Goal: Task Accomplishment & Management: Use online tool/utility

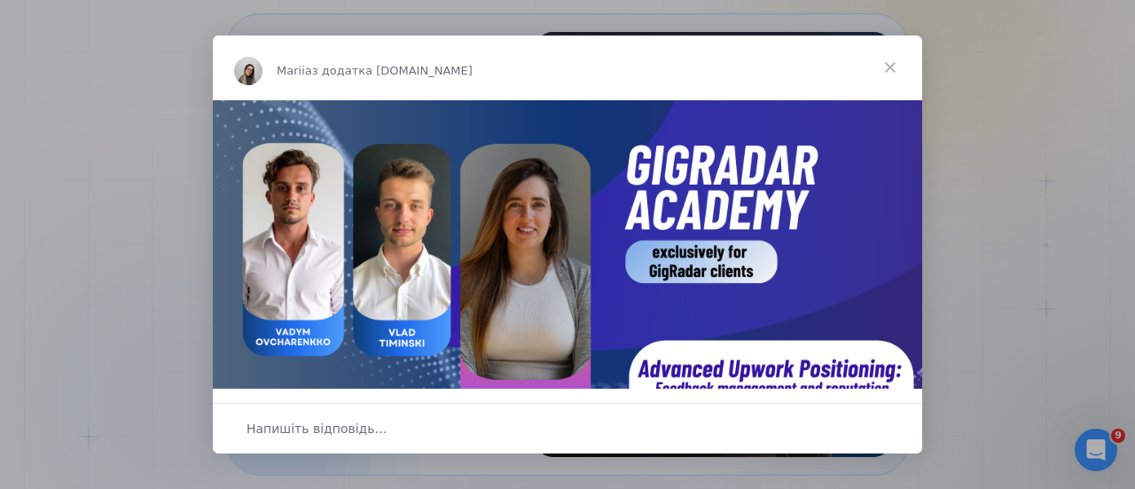
click at [889, 64] on span "Закрити" at bounding box center [891, 67] width 64 height 64
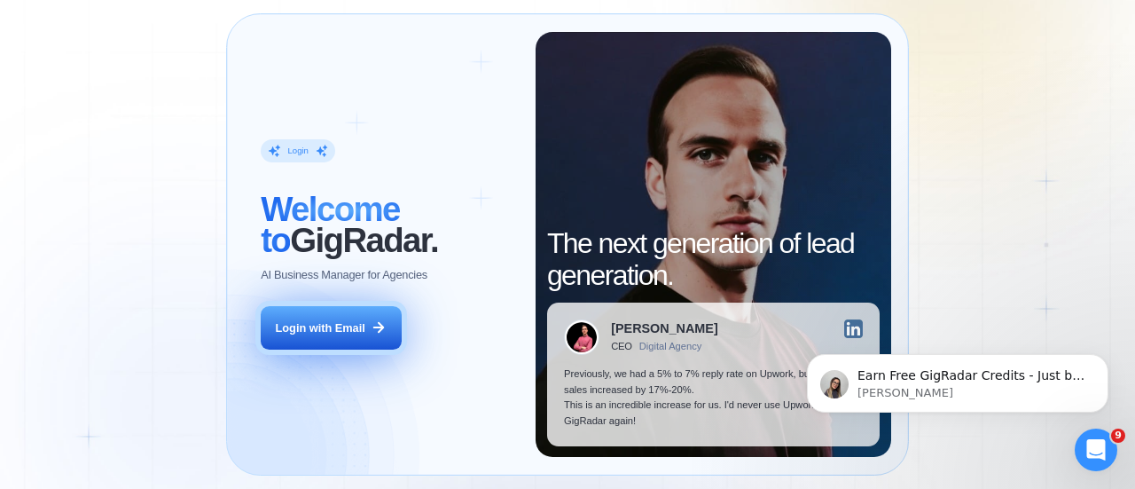
click at [323, 326] on div "Login with Email" at bounding box center [321, 328] width 90 height 16
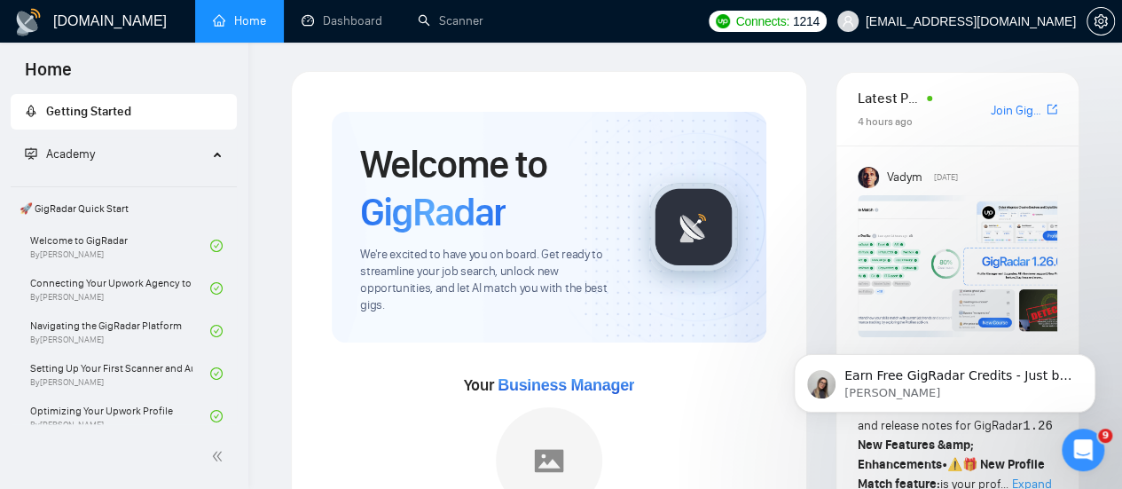
click at [476, 28] on link "Scanner" at bounding box center [451, 20] width 66 height 15
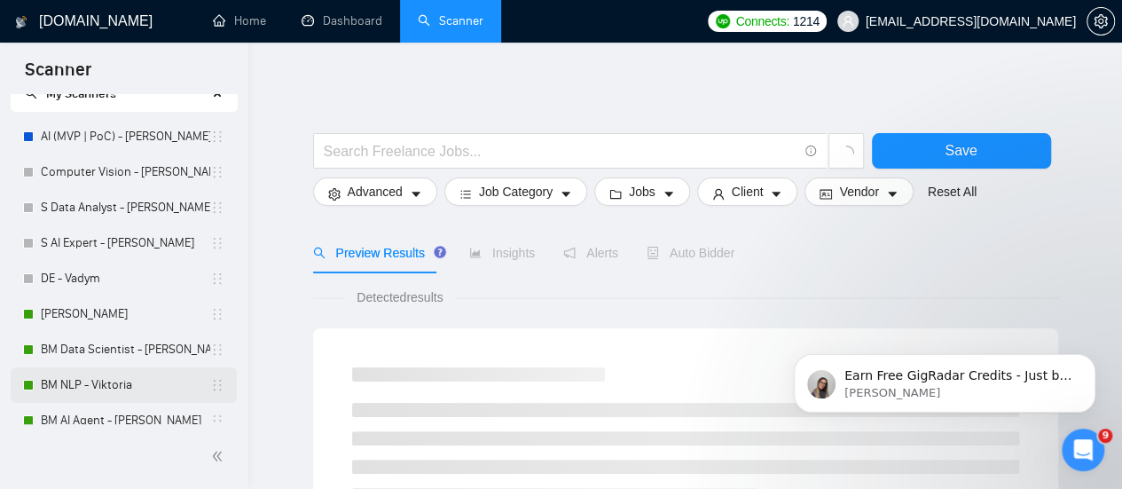
scroll to position [89, 0]
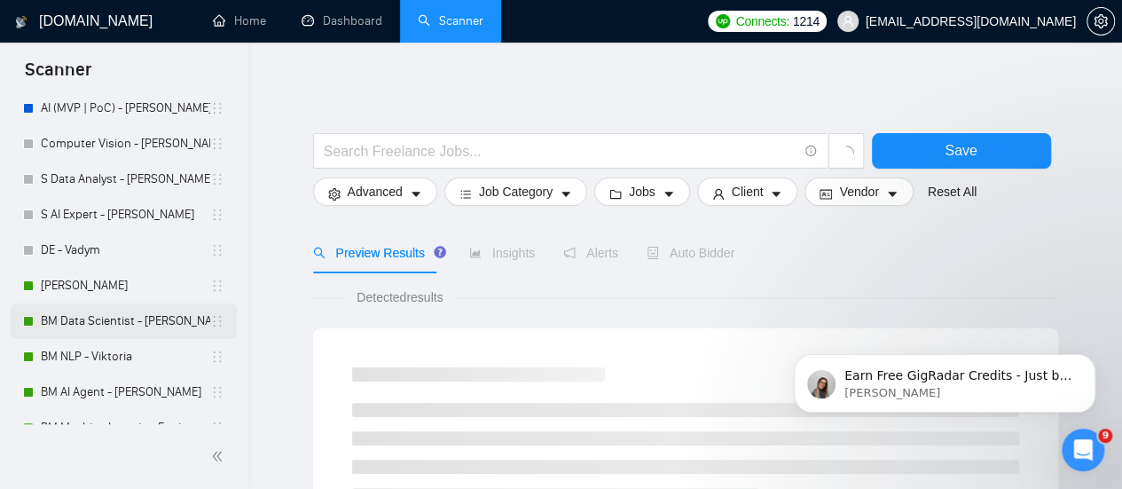
click at [98, 322] on link "BM Data Scientist - [PERSON_NAME]" at bounding box center [125, 320] width 169 height 35
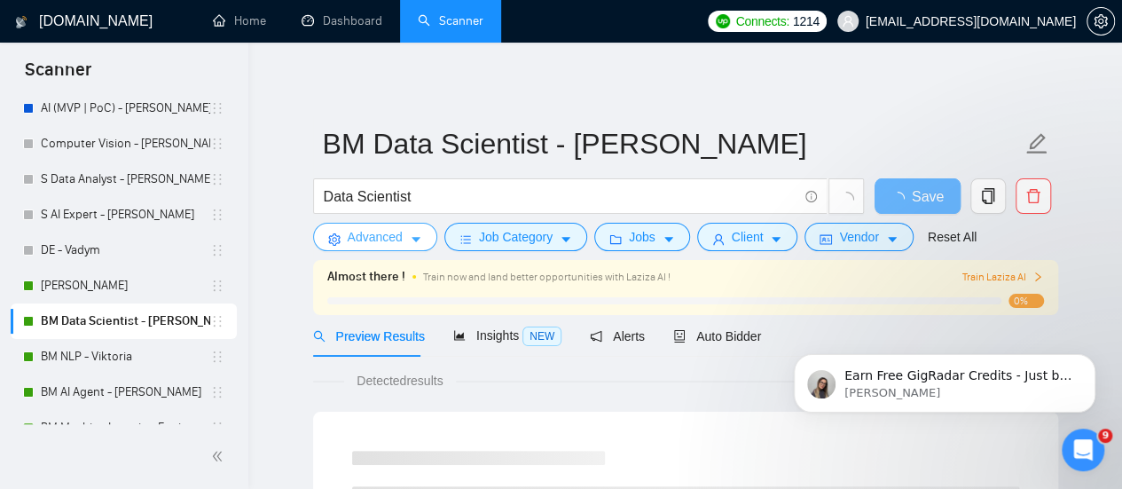
click at [397, 239] on span "Advanced" at bounding box center [375, 237] width 55 height 20
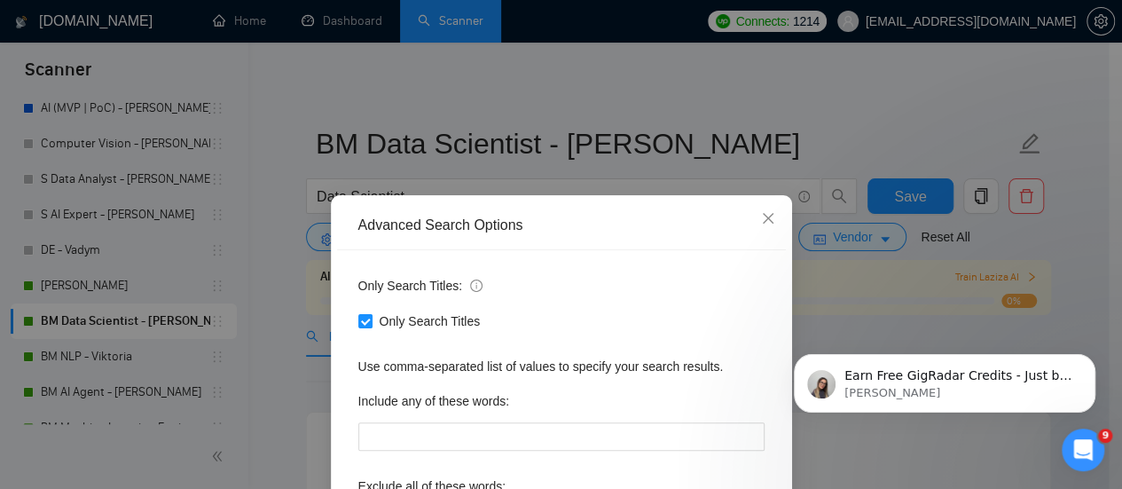
click at [836, 95] on div "Advanced Search Options Only Search Titles: Only Search Titles Use comma-separa…" at bounding box center [561, 244] width 1122 height 489
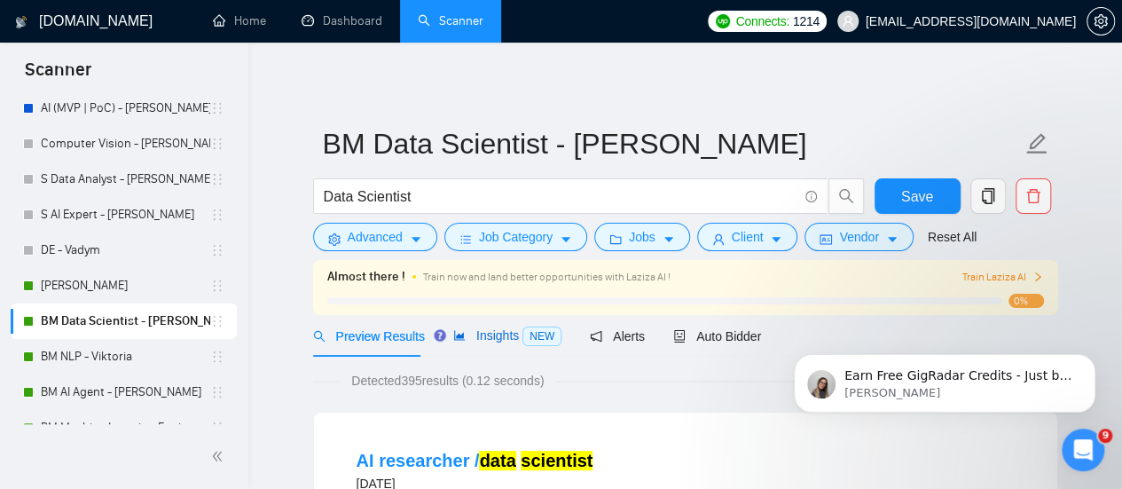
click at [467, 341] on span "Insights NEW" at bounding box center [507, 335] width 108 height 14
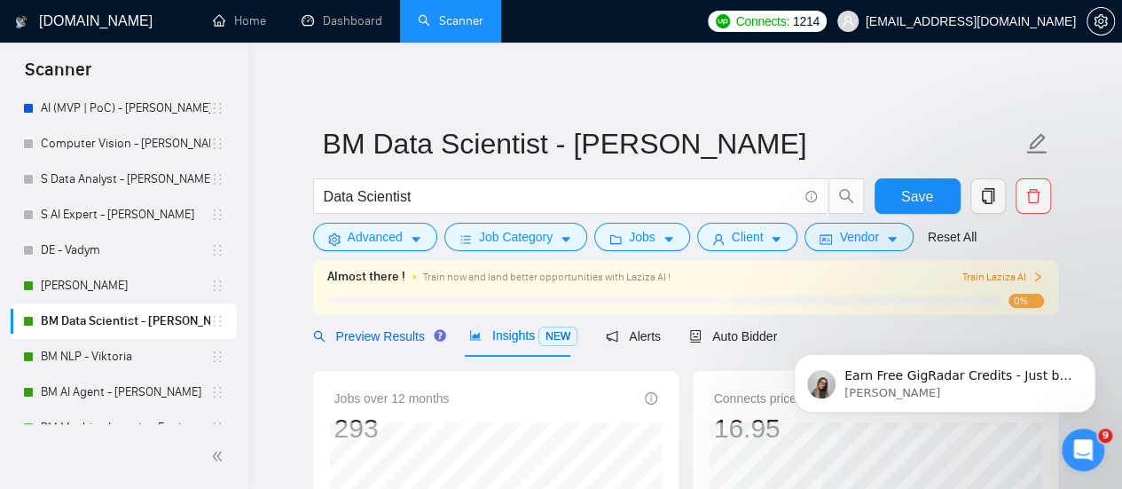
click at [410, 334] on span "Preview Results" at bounding box center [377, 336] width 128 height 14
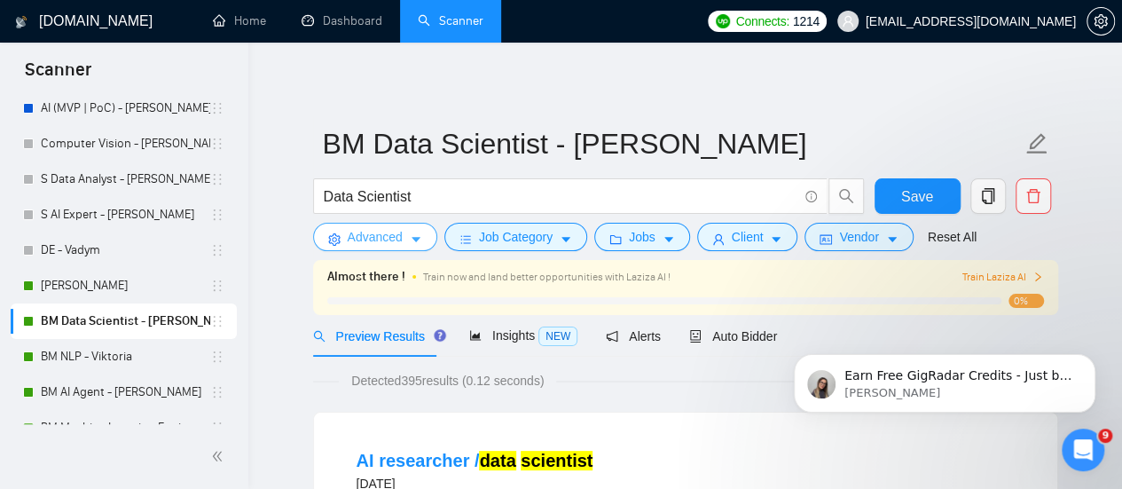
click at [369, 247] on button "Advanced" at bounding box center [375, 237] width 124 height 28
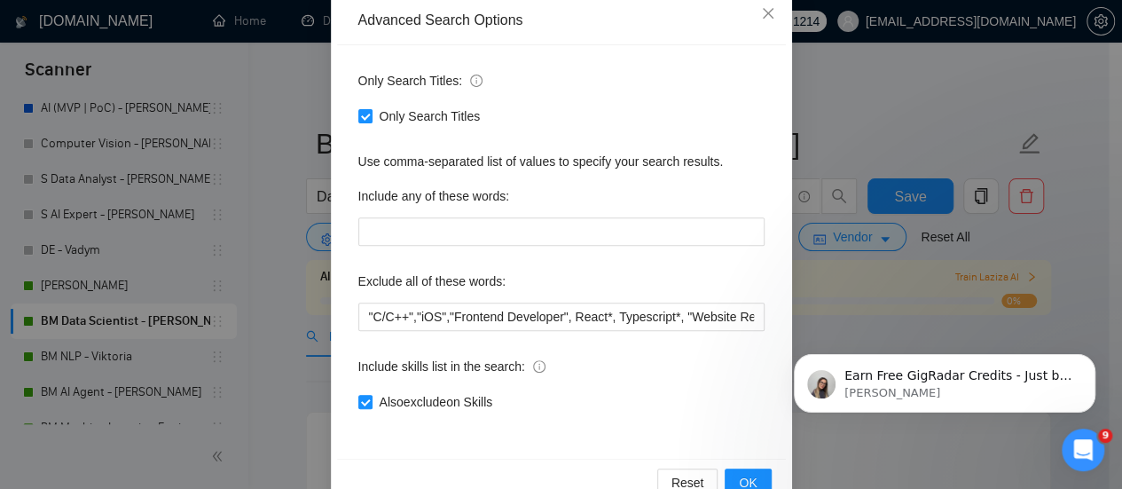
scroll to position [248, 0]
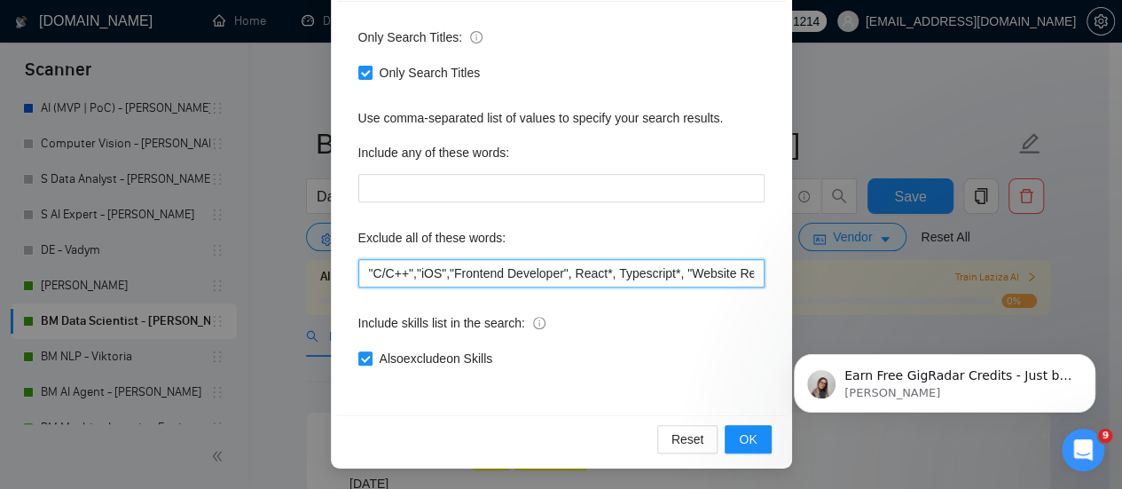
click at [696, 261] on input ""C/C++","iOS","Frontend Developer", React*, Typescript*, "Website Redesign", "W…" at bounding box center [561, 273] width 406 height 28
click at [362, 259] on input ""C/C++","iOS","Frontend Developer", React*, Typescript*, "Website Redesign", "W…" at bounding box center [561, 273] width 406 height 28
type input ""n8n", "C/C++","iOS","Frontend Developer", React*, Typescript*, "Website Redesi…"
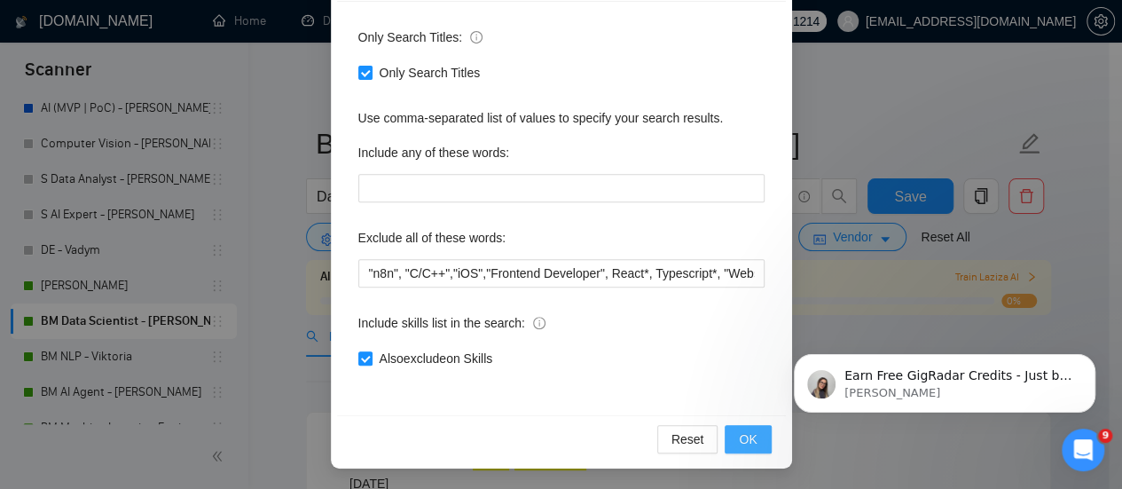
click at [747, 444] on span "OK" at bounding box center [748, 439] width 18 height 20
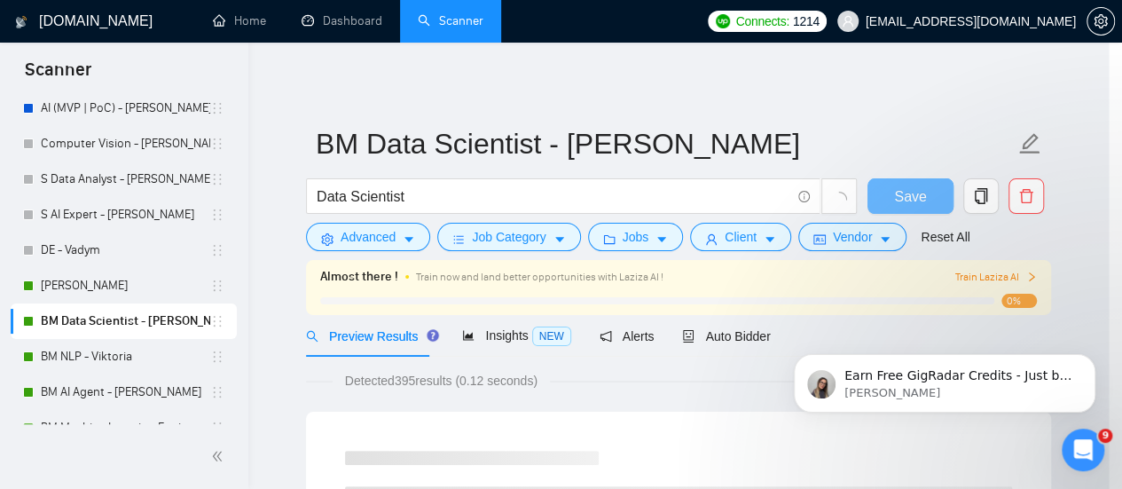
scroll to position [160, 0]
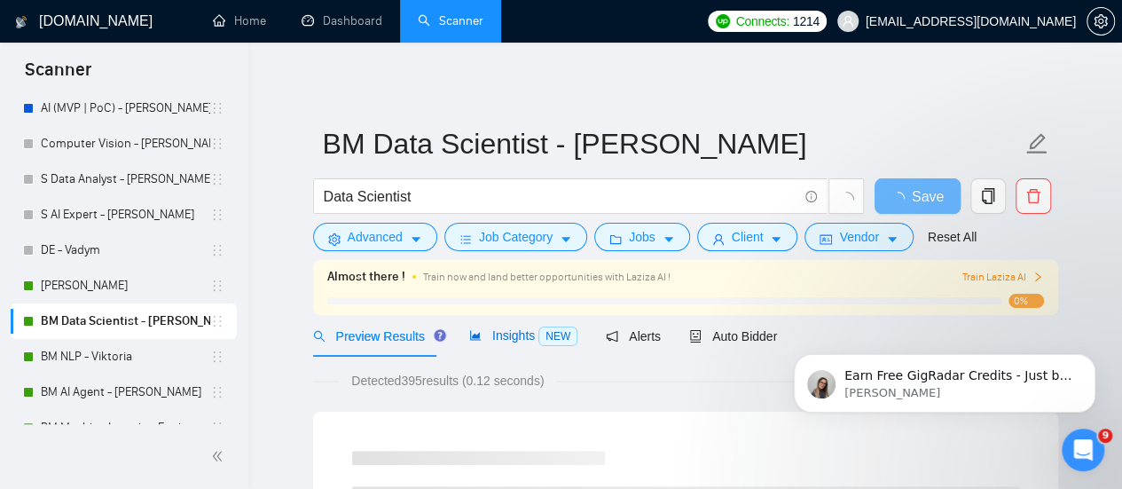
drag, startPoint x: 514, startPoint y: 328, endPoint x: 491, endPoint y: 349, distance: 30.8
click at [514, 328] on span "Insights NEW" at bounding box center [523, 335] width 108 height 14
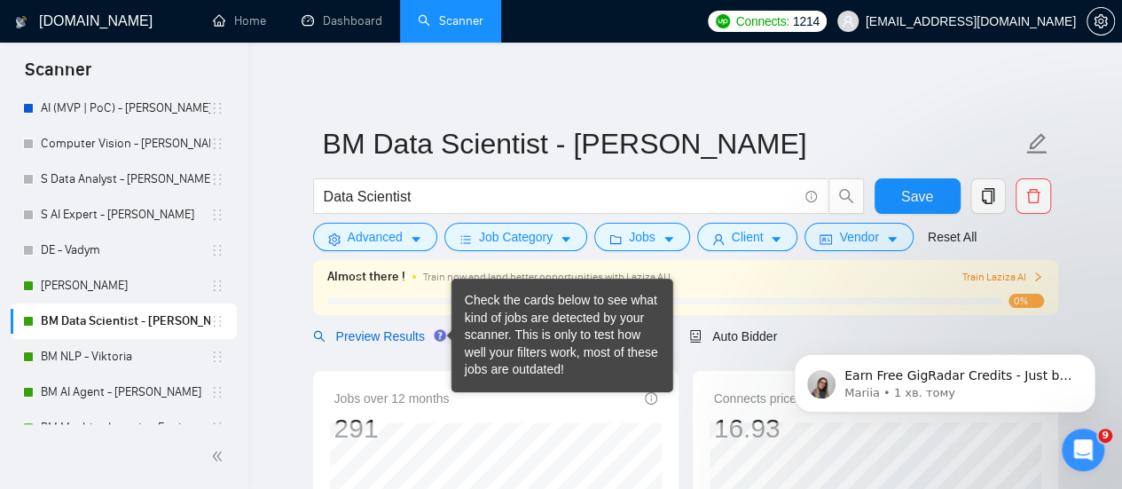
click at [392, 329] on span "Preview Results" at bounding box center [377, 336] width 128 height 14
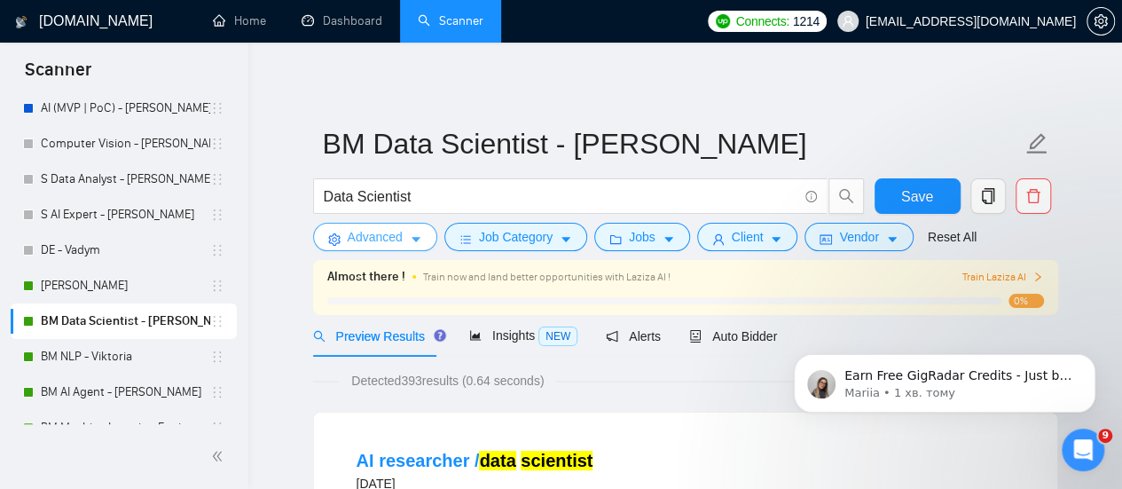
click at [371, 237] on span "Advanced" at bounding box center [375, 237] width 55 height 20
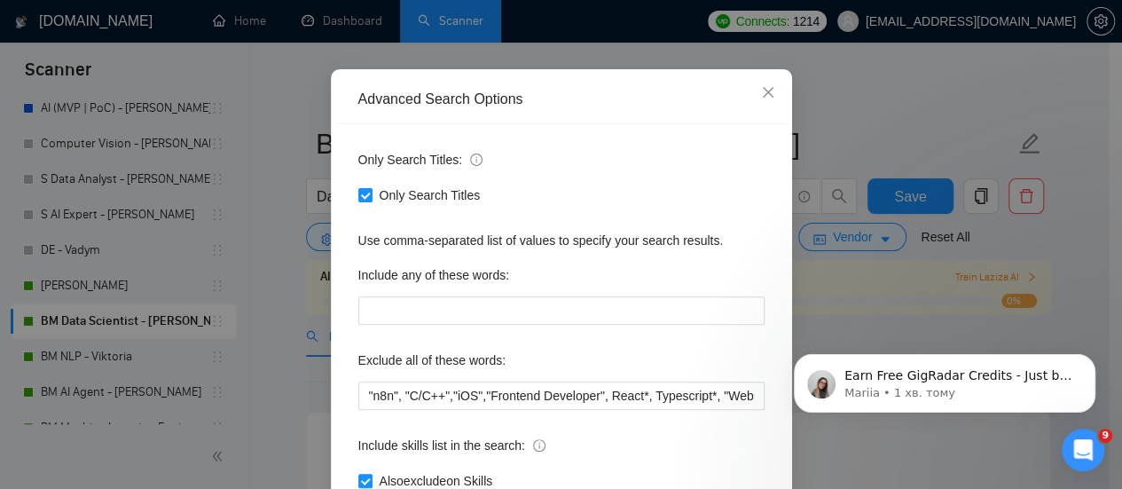
scroll to position [248, 0]
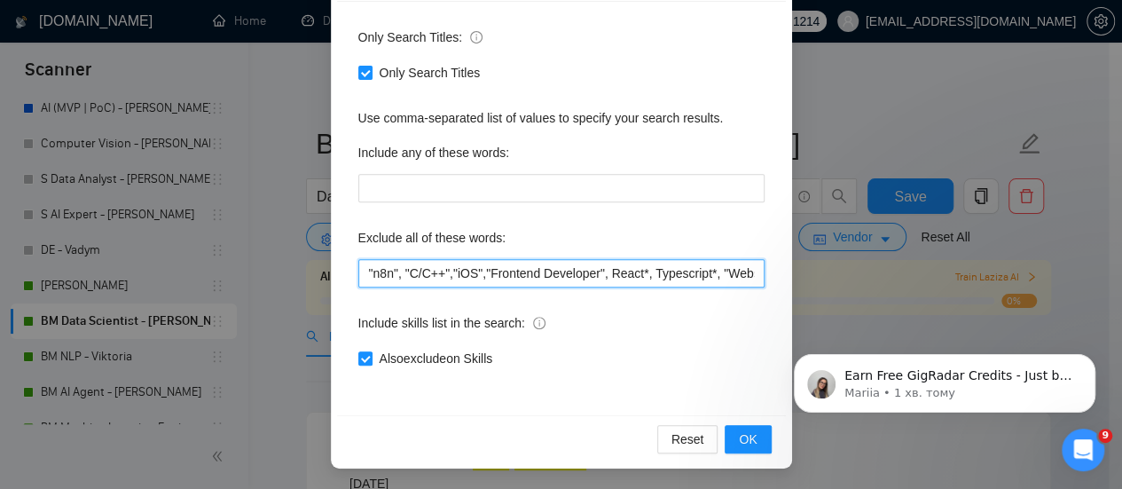
drag, startPoint x: 395, startPoint y: 276, endPoint x: 349, endPoint y: 256, distance: 50.1
click at [349, 256] on div "Only Search Titles: Only Search Titles Use comma-separated list of values to sp…" at bounding box center [561, 208] width 449 height 413
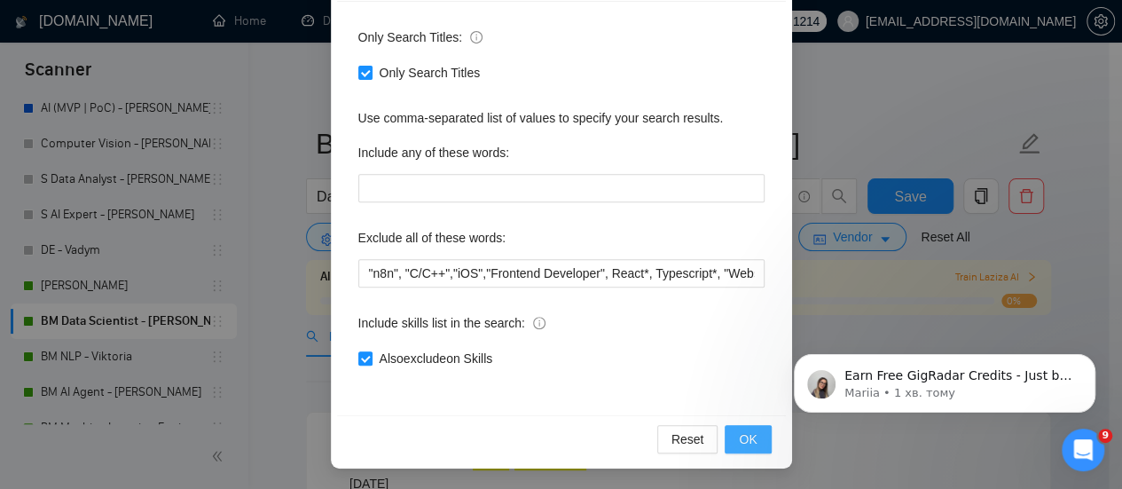
click at [725, 446] on button "OK" at bounding box center [748, 439] width 46 height 28
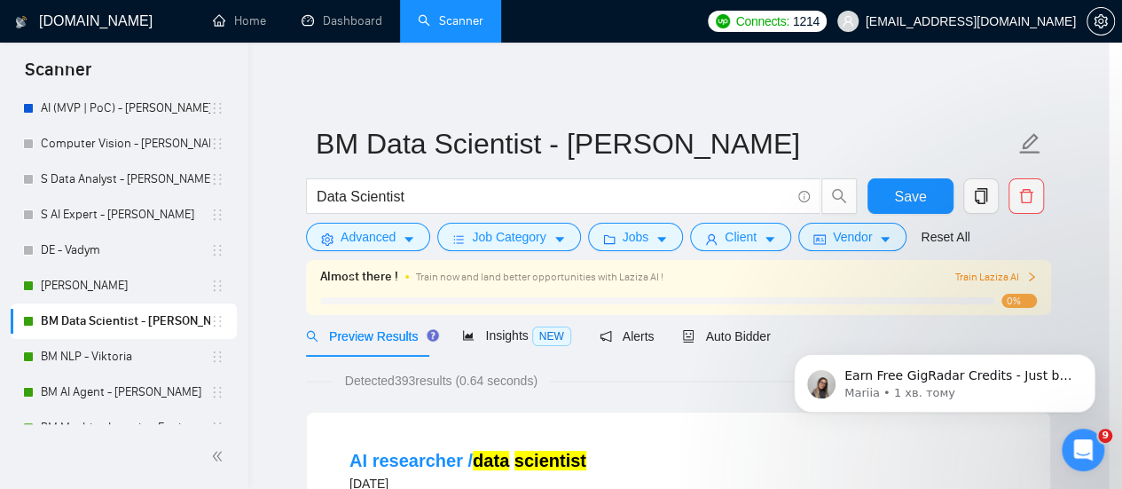
scroll to position [160, 0]
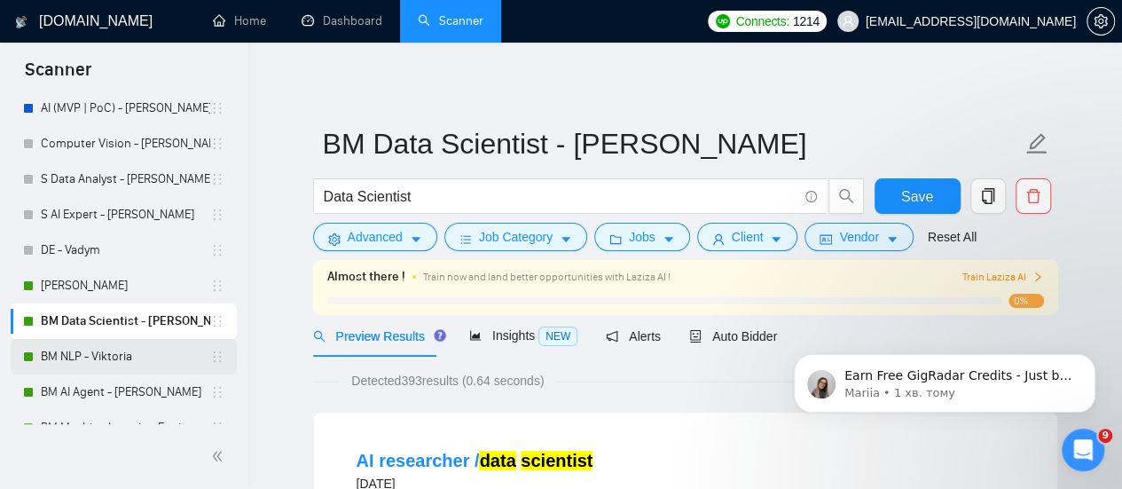
click at [75, 357] on link "BM NLP - Viktoria" at bounding box center [125, 356] width 169 height 35
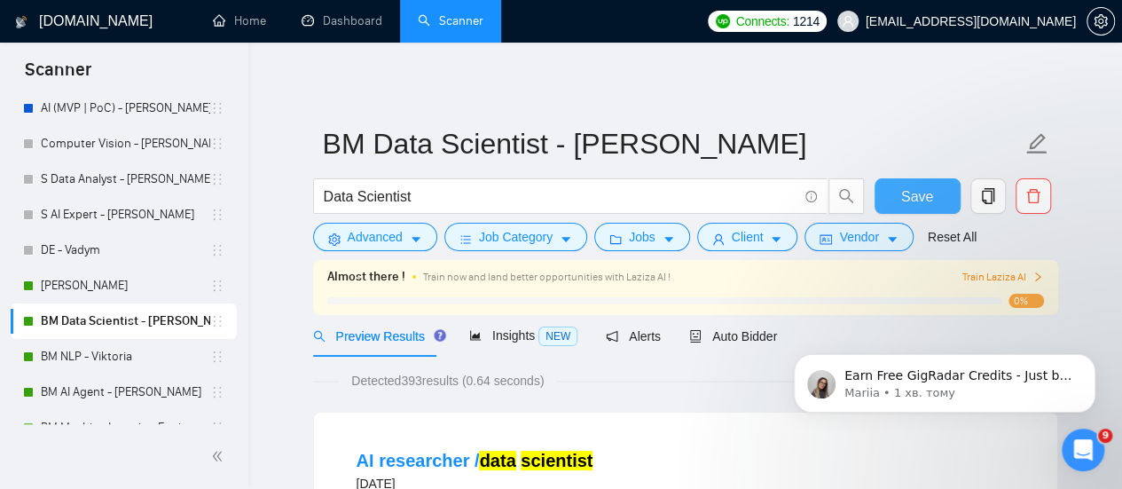
click at [909, 182] on button "Save" at bounding box center [918, 195] width 86 height 35
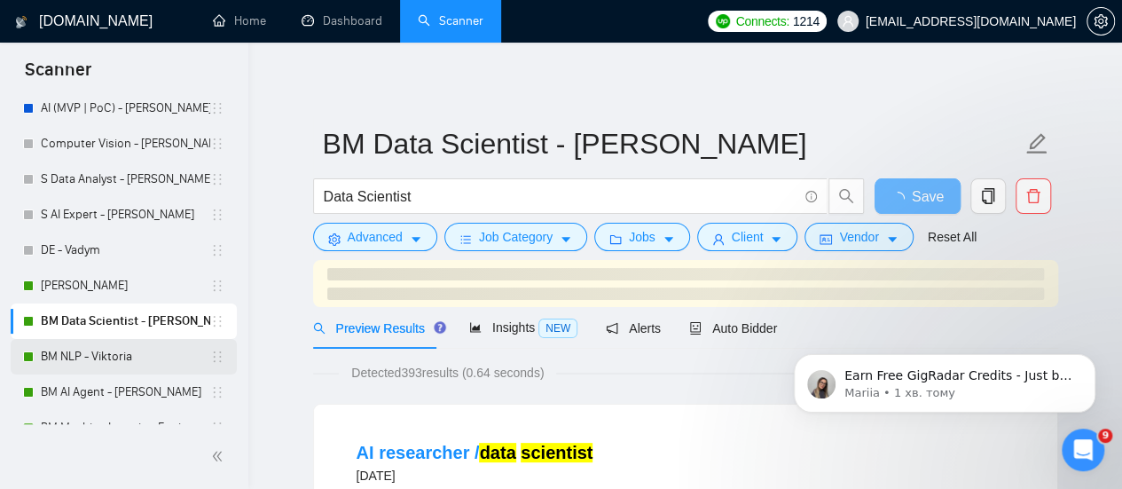
click at [87, 353] on link "BM NLP - Viktoria" at bounding box center [125, 356] width 169 height 35
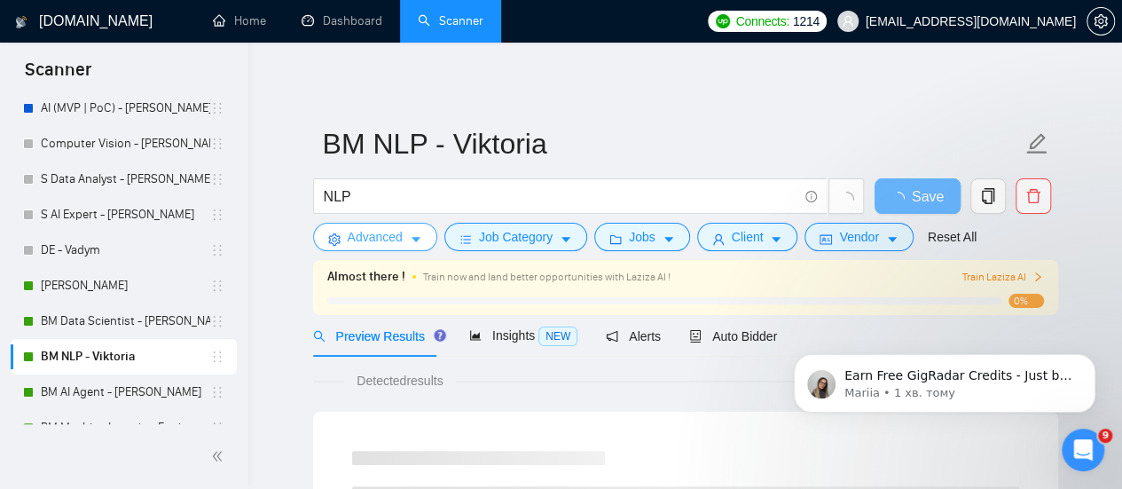
click at [404, 239] on button "Advanced" at bounding box center [375, 237] width 124 height 28
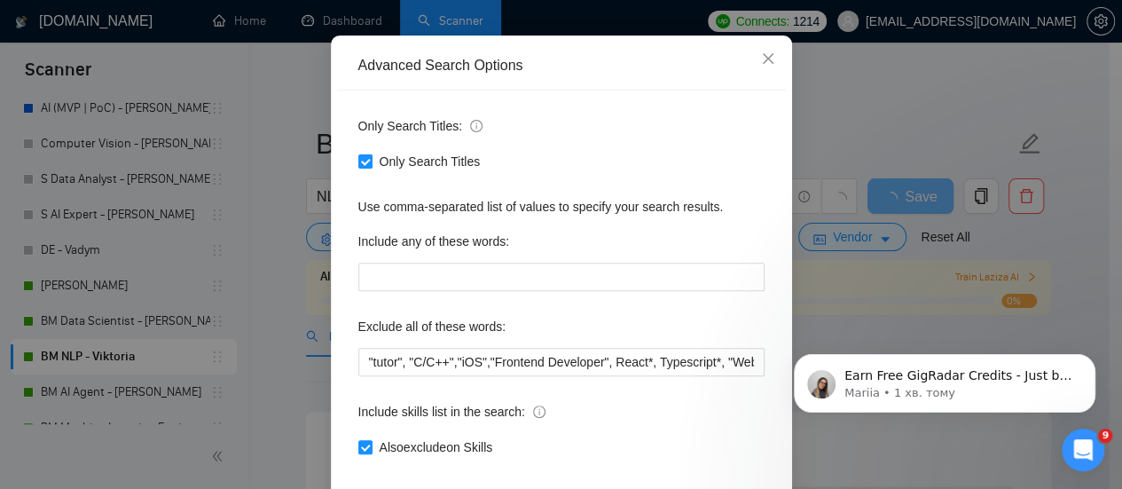
click at [869, 182] on div "Advanced Search Options Only Search Titles: Only Search Titles Use comma-separa…" at bounding box center [561, 244] width 1122 height 489
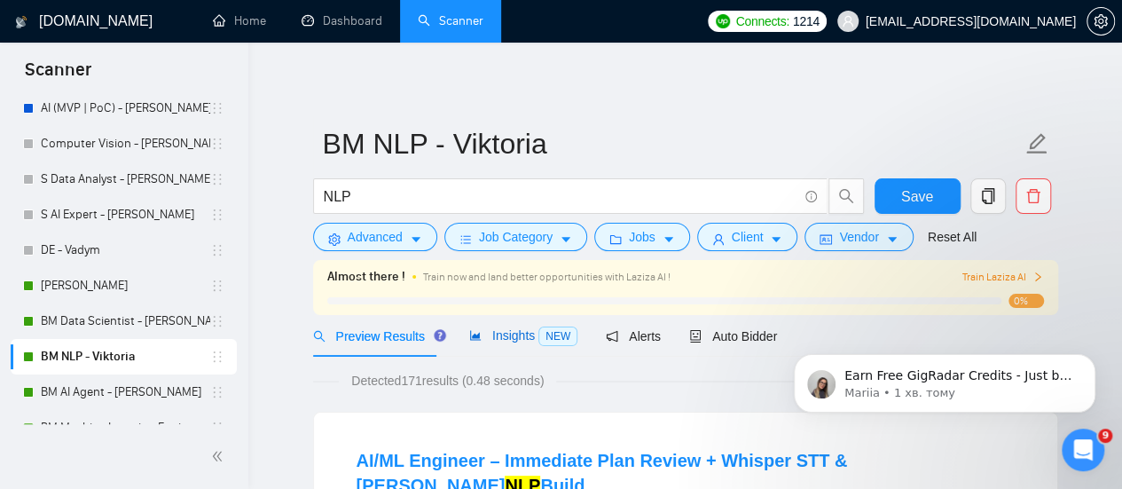
drag, startPoint x: 494, startPoint y: 342, endPoint x: 436, endPoint y: 362, distance: 61.2
click at [494, 342] on span "Insights NEW" at bounding box center [523, 335] width 108 height 14
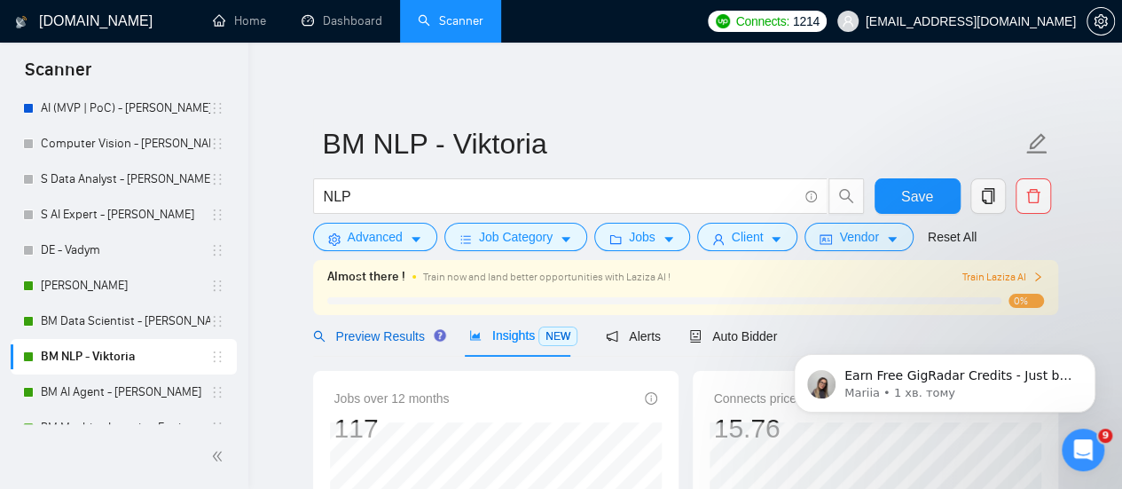
click at [402, 344] on div "Preview Results" at bounding box center [377, 336] width 128 height 20
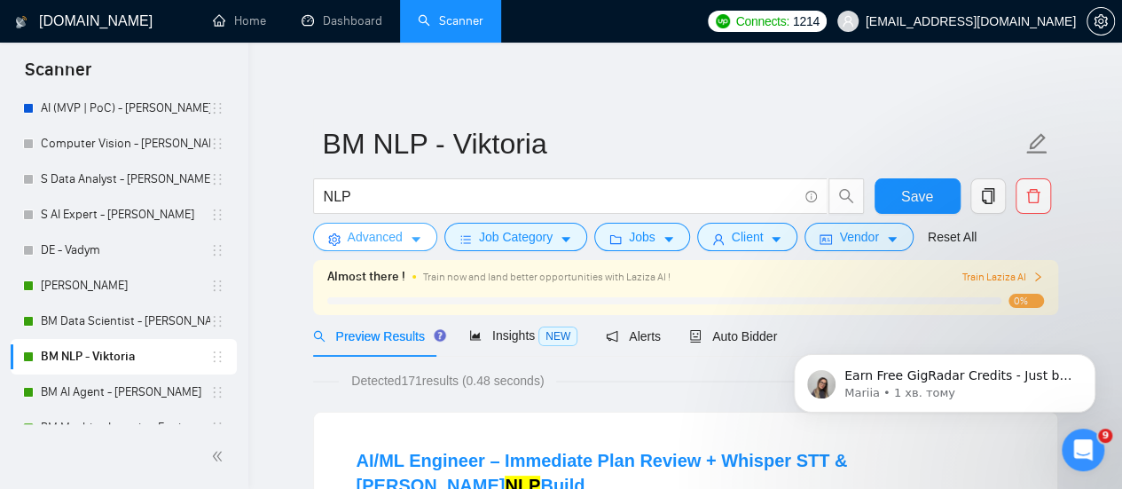
click at [395, 246] on span "Advanced" at bounding box center [375, 237] width 55 height 20
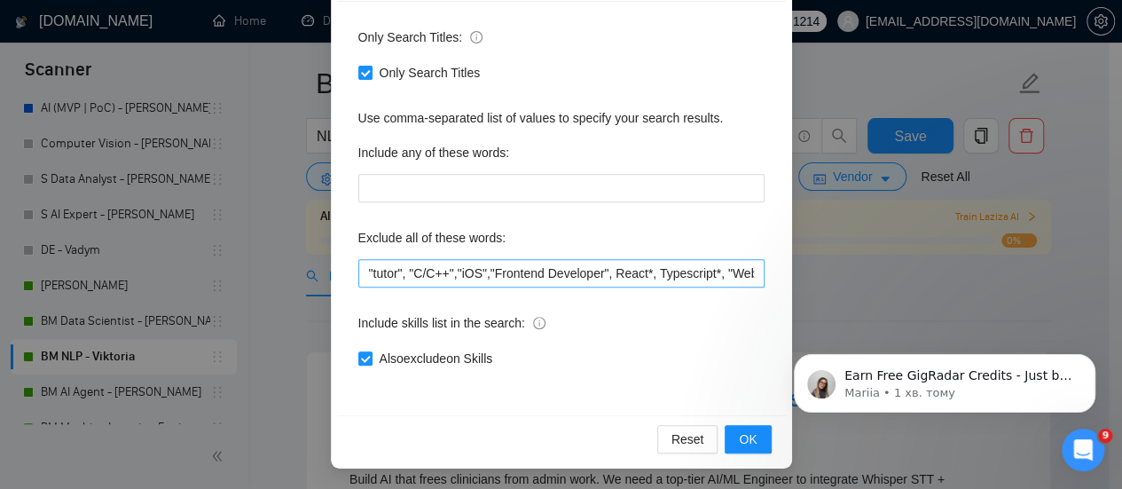
scroll to position [89, 0]
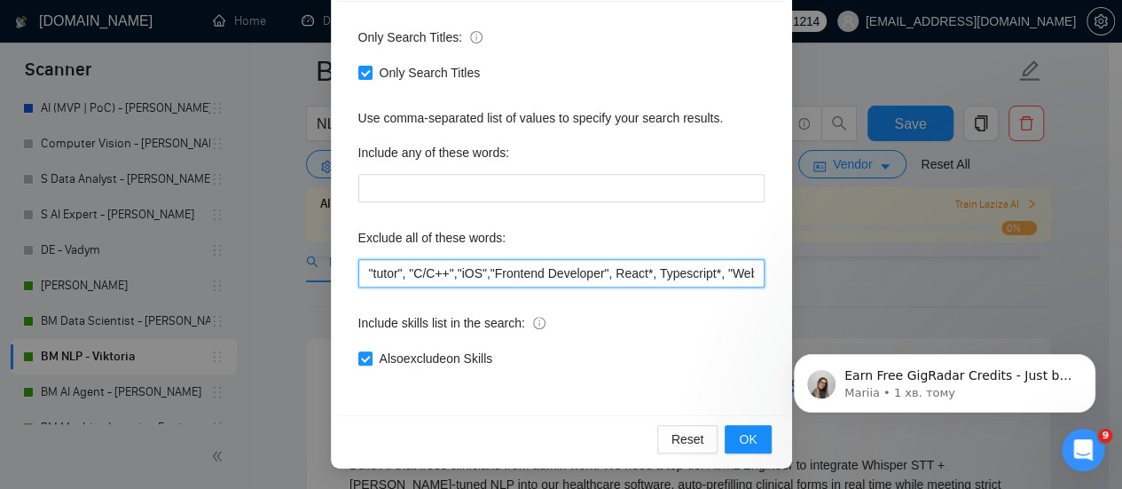
click at [358, 272] on input ""tutor", "C/C++","iOS","Frontend Developer", React*, Typescript*, "Website Rede…" at bounding box center [561, 273] width 406 height 28
paste input ""n8n","
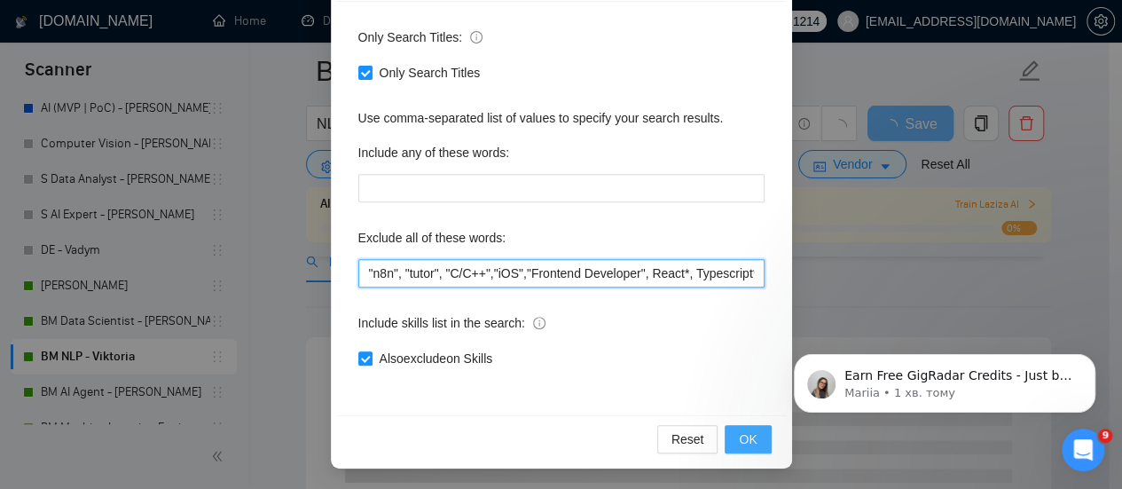
type input ""n8n", "tutor", "C/C++","iOS","Frontend Developer", React*, Typescript*, "Websi…"
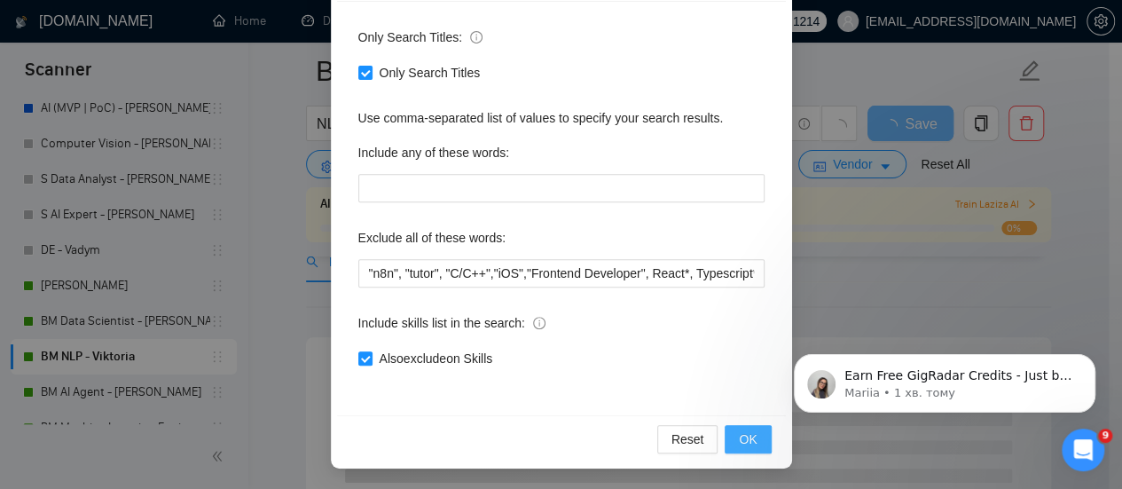
click at [740, 436] on span "OK" at bounding box center [748, 439] width 18 height 20
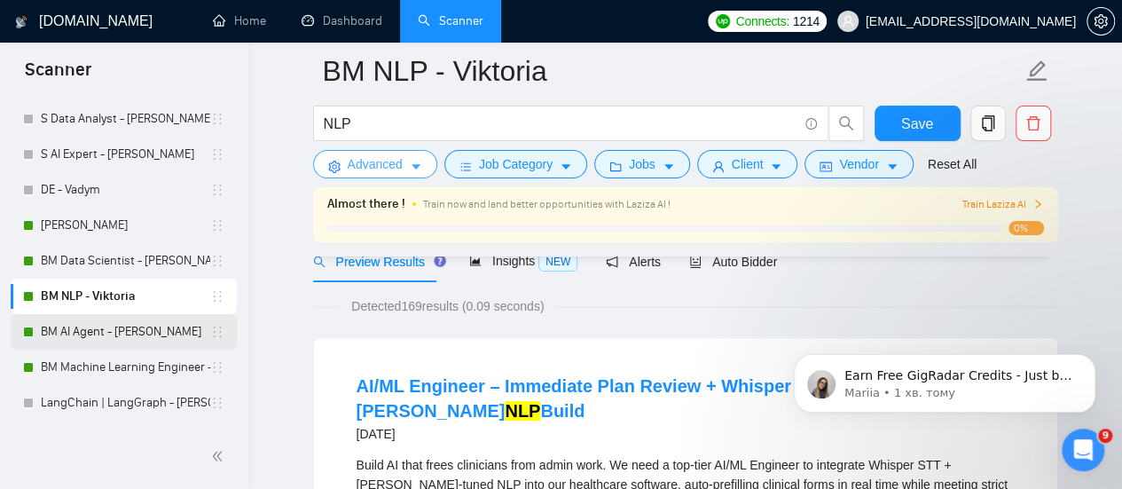
scroll to position [177, 0]
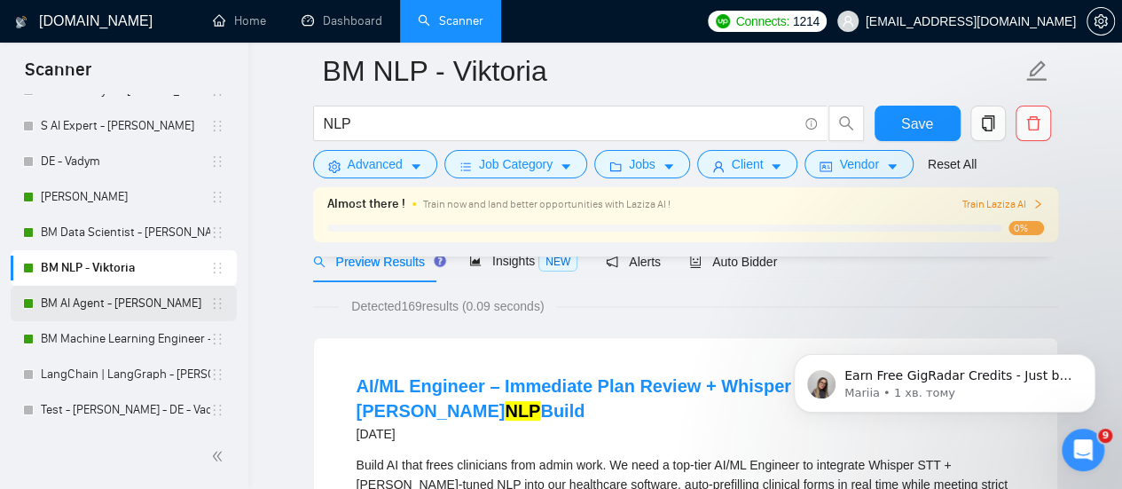
click at [122, 302] on link "BM AI Agent - [PERSON_NAME]" at bounding box center [125, 303] width 169 height 35
click at [888, 130] on button "Save" at bounding box center [918, 123] width 86 height 35
click at [80, 305] on link "BM AI Agent - [PERSON_NAME]" at bounding box center [125, 303] width 169 height 35
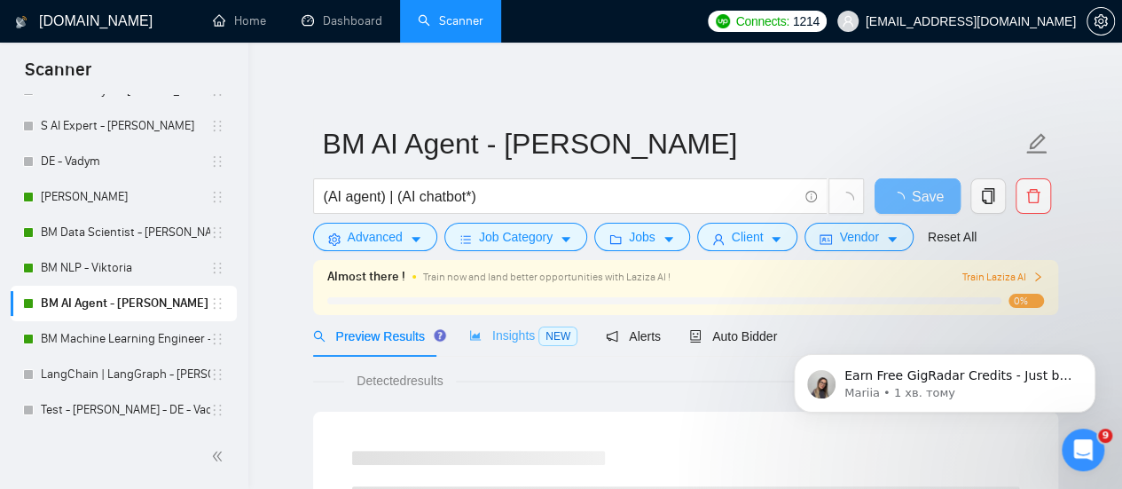
click at [489, 346] on div "Insights NEW" at bounding box center [523, 336] width 108 height 42
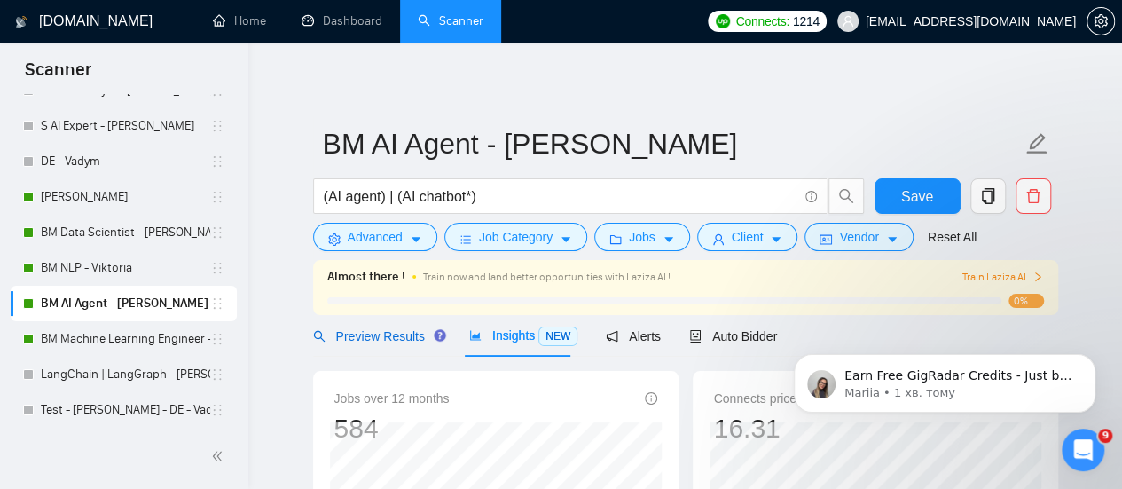
click at [381, 336] on span "Preview Results" at bounding box center [377, 336] width 128 height 14
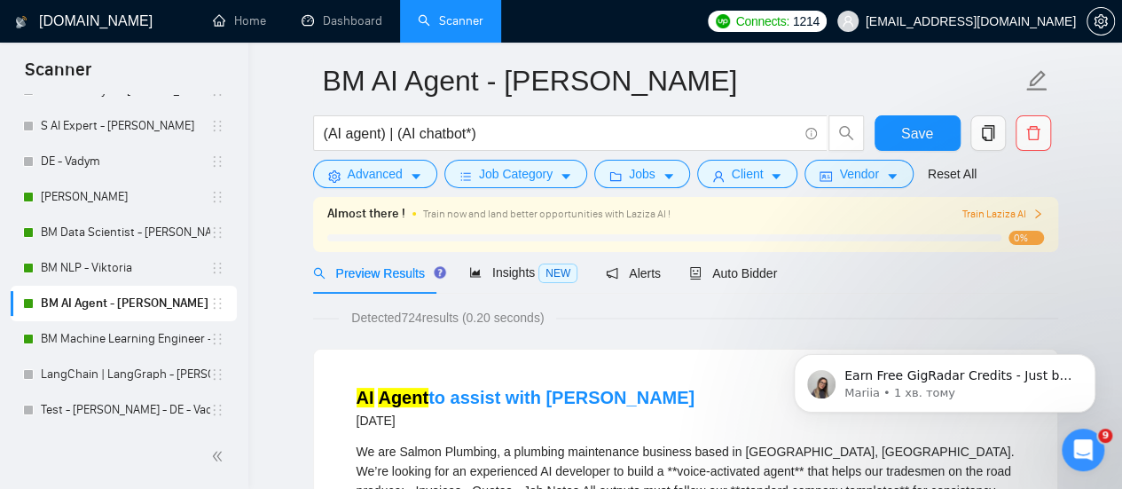
scroll to position [89, 0]
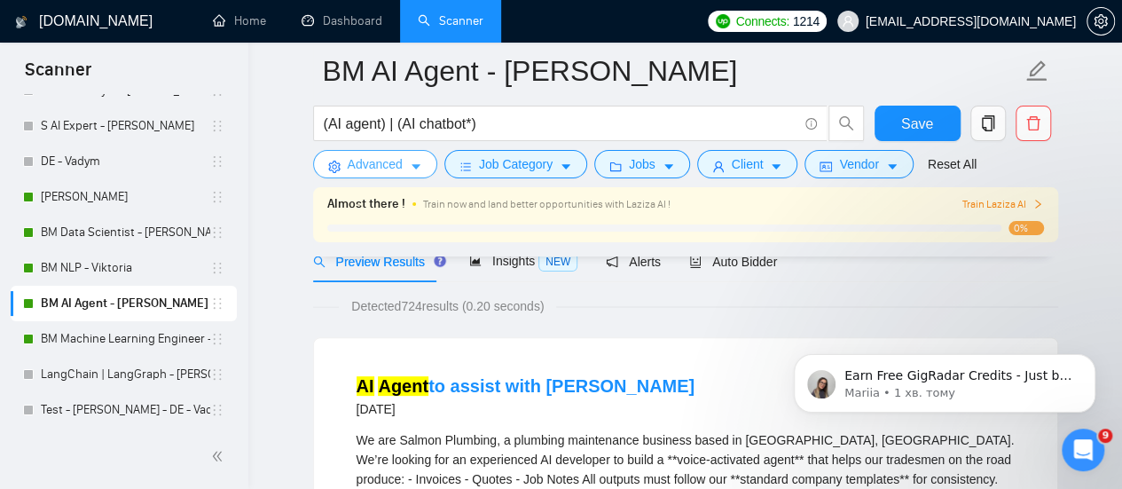
click at [401, 166] on span "Advanced" at bounding box center [375, 164] width 55 height 20
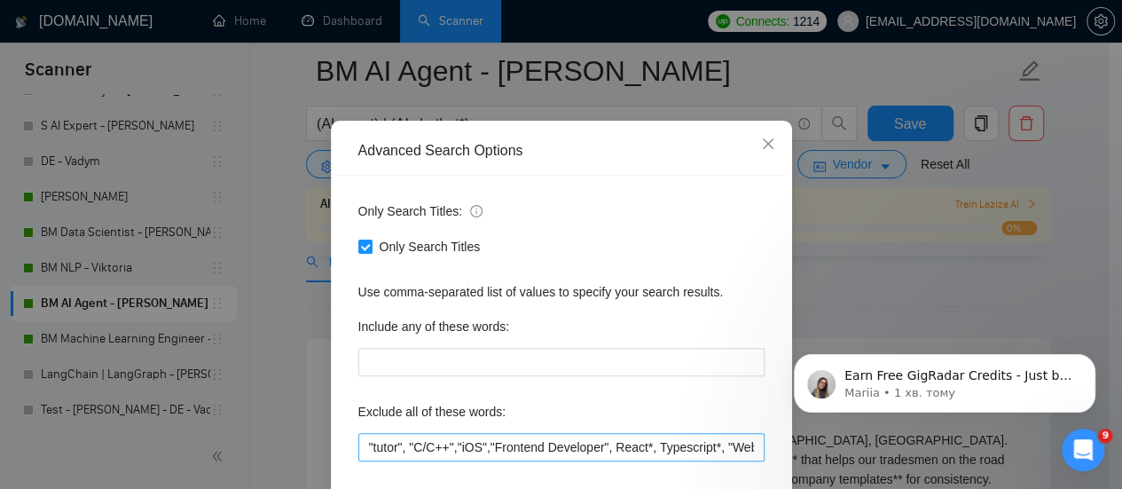
scroll to position [177, 0]
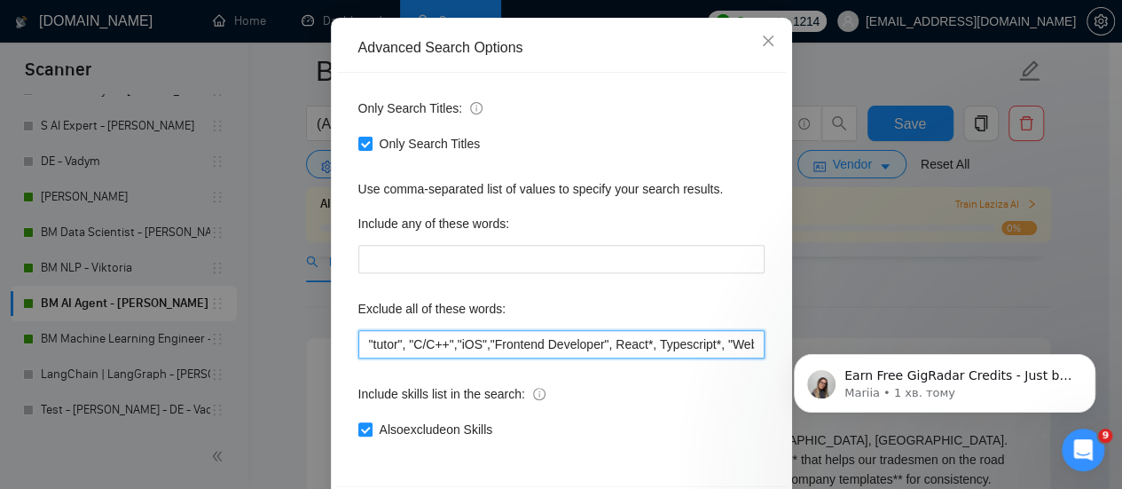
click at [360, 345] on input ""tutor", "C/C++","iOS","Frontend Developer", React*, Typescript*, "Website Rede…" at bounding box center [561, 344] width 406 height 28
paste input ""n8n","
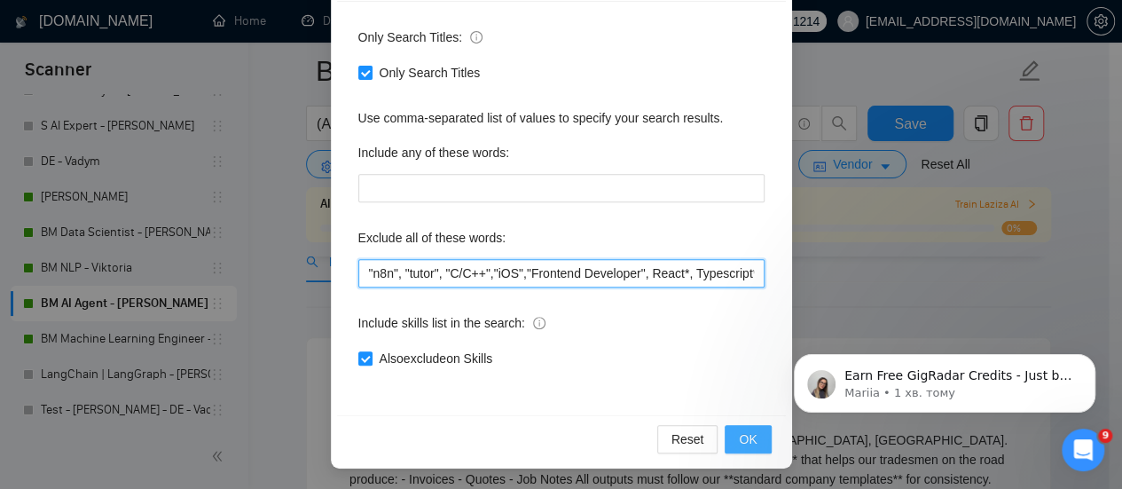
type input ""n8n", "tutor", "C/C++","iOS","Frontend Developer", React*, Typescript*, "Websi…"
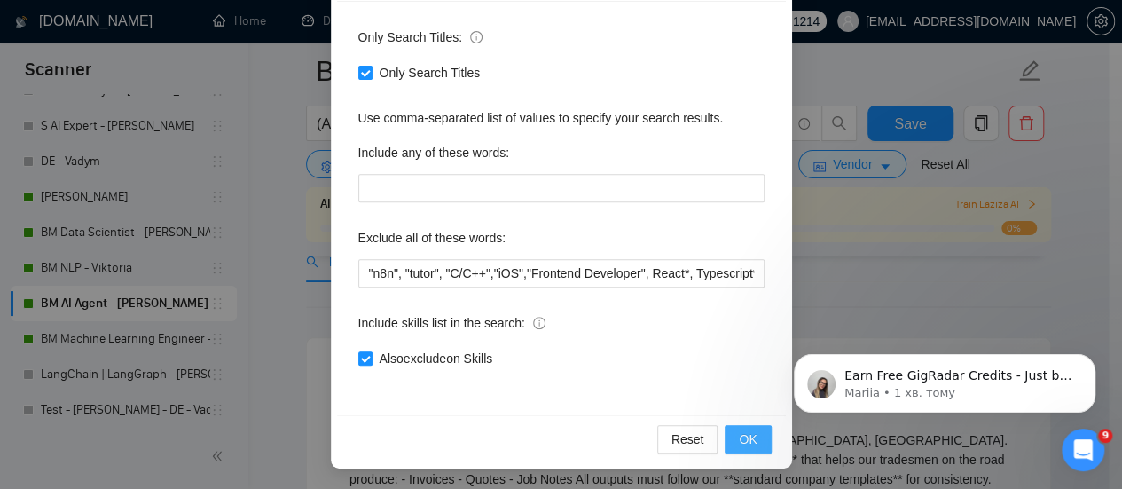
click at [745, 446] on button "OK" at bounding box center [748, 439] width 46 height 28
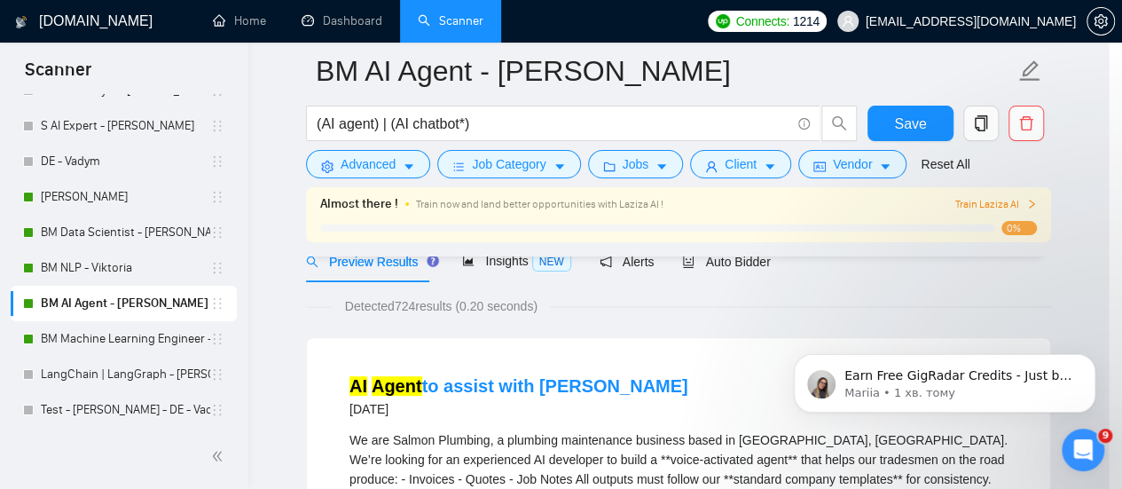
scroll to position [160, 0]
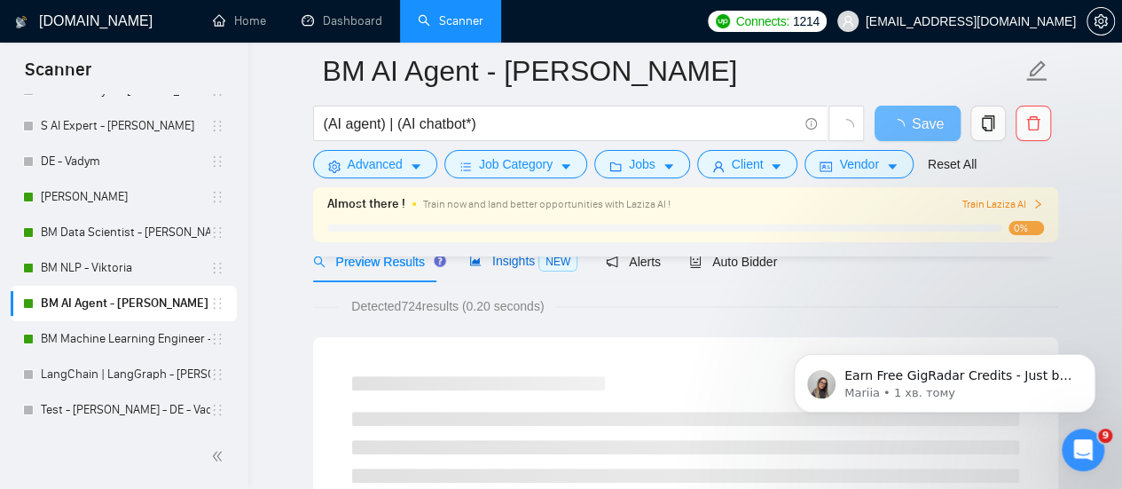
click at [484, 261] on span "Insights NEW" at bounding box center [523, 261] width 108 height 14
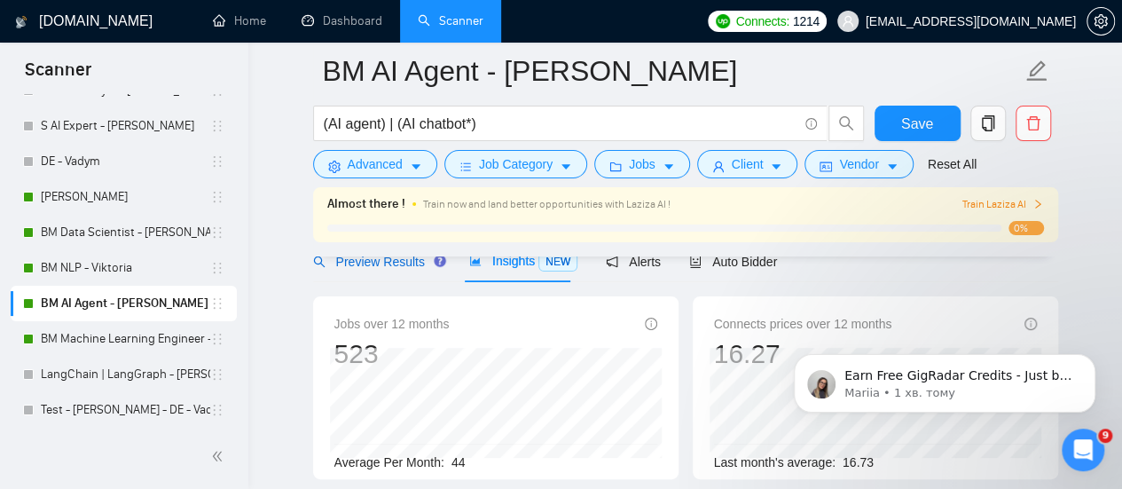
click at [392, 264] on span "Preview Results" at bounding box center [377, 262] width 128 height 14
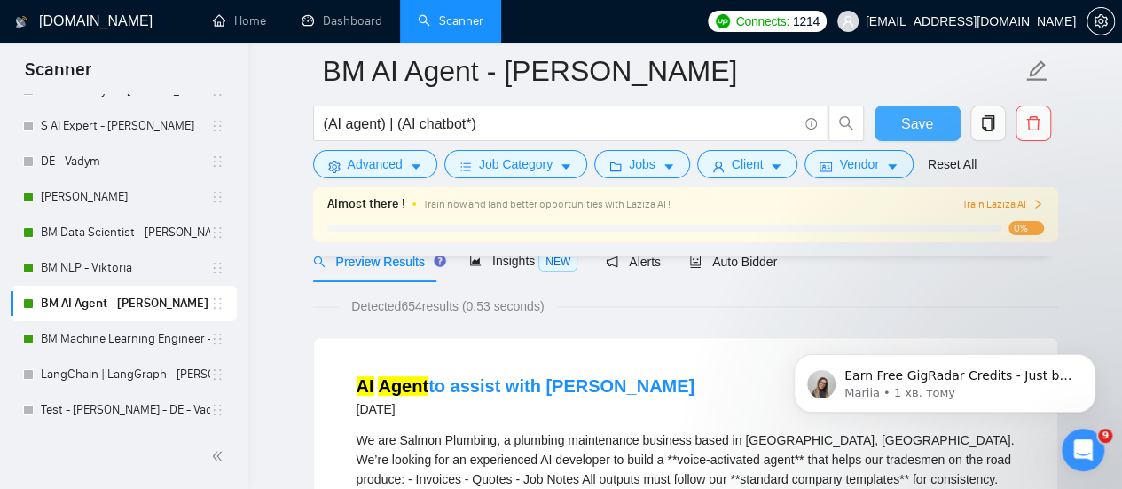
click at [923, 125] on span "Save" at bounding box center [917, 124] width 32 height 22
